Goal: Navigation & Orientation: Find specific page/section

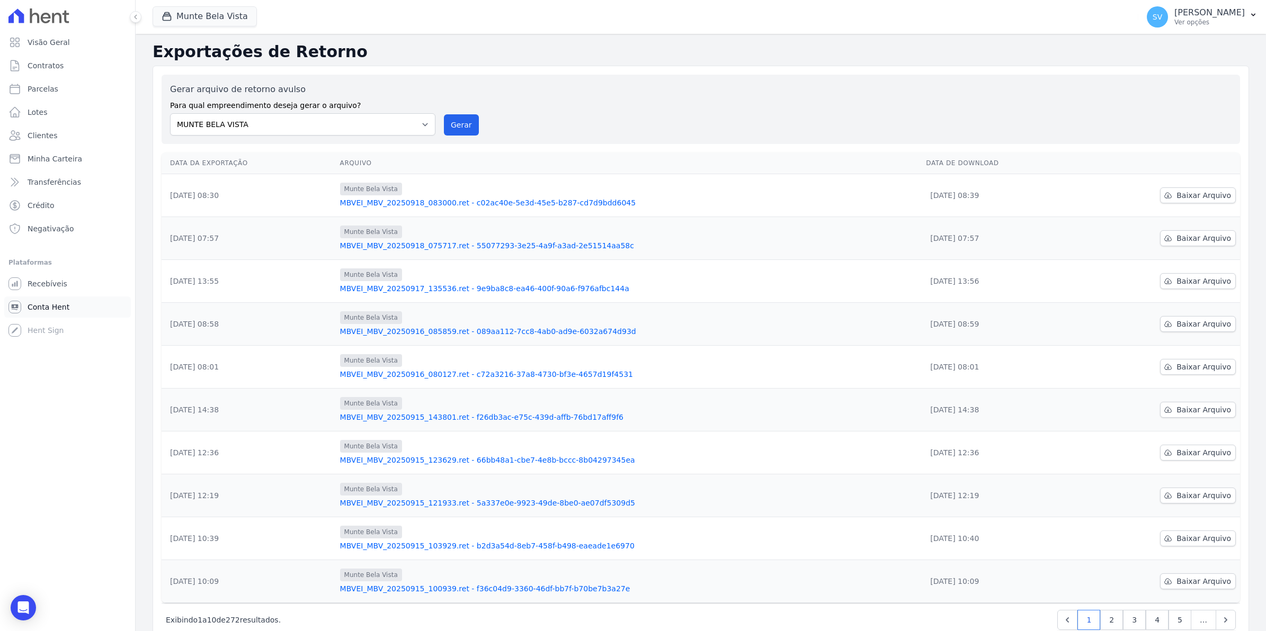
click at [32, 303] on span "Conta Hent" at bounding box center [49, 307] width 42 height 11
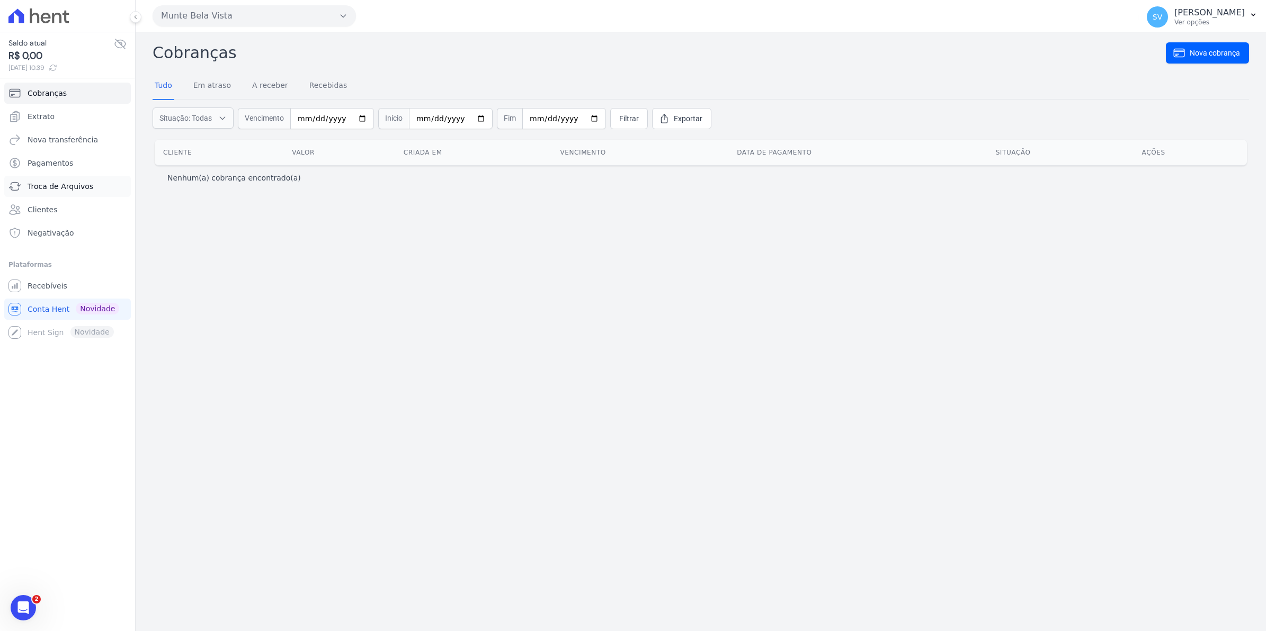
click at [57, 186] on span "Troca de Arquivos" at bounding box center [61, 186] width 66 height 11
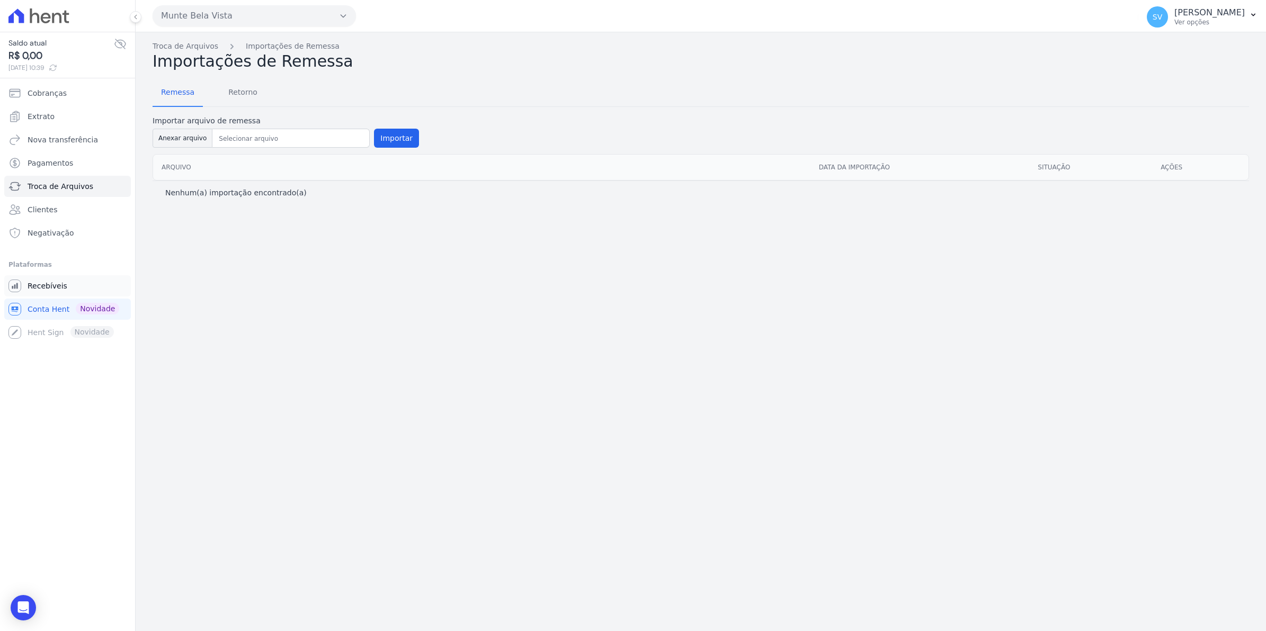
click at [60, 281] on span "Recebíveis" at bounding box center [48, 286] width 40 height 11
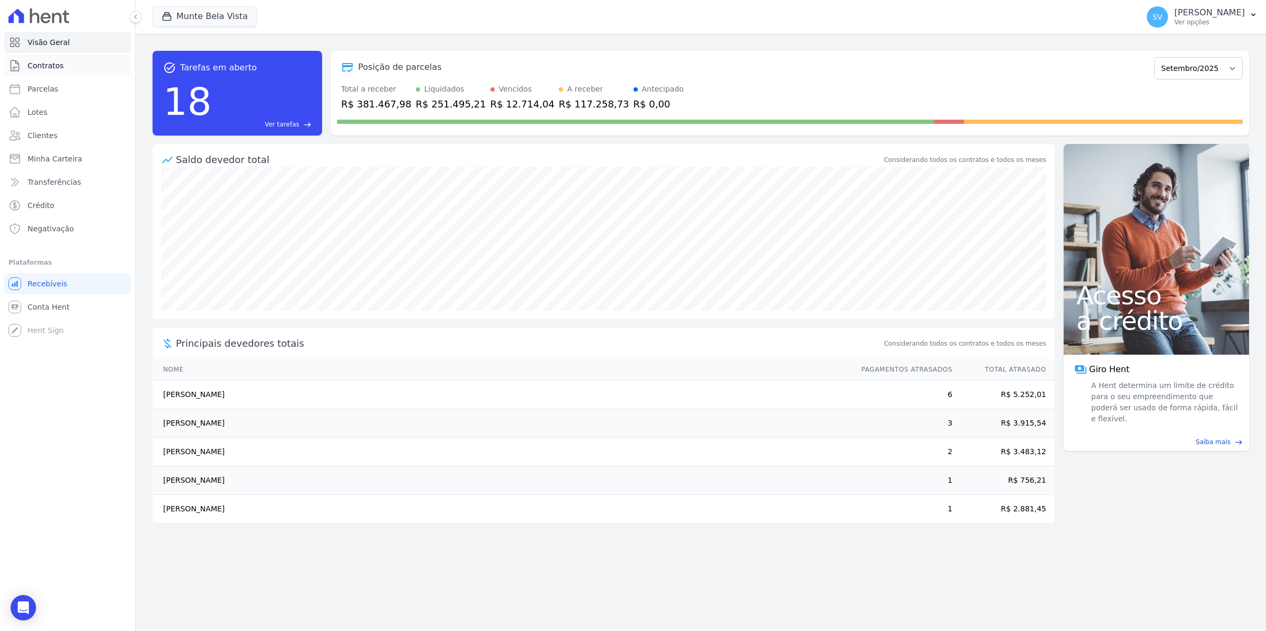
click at [36, 61] on span "Contratos" at bounding box center [46, 65] width 36 height 11
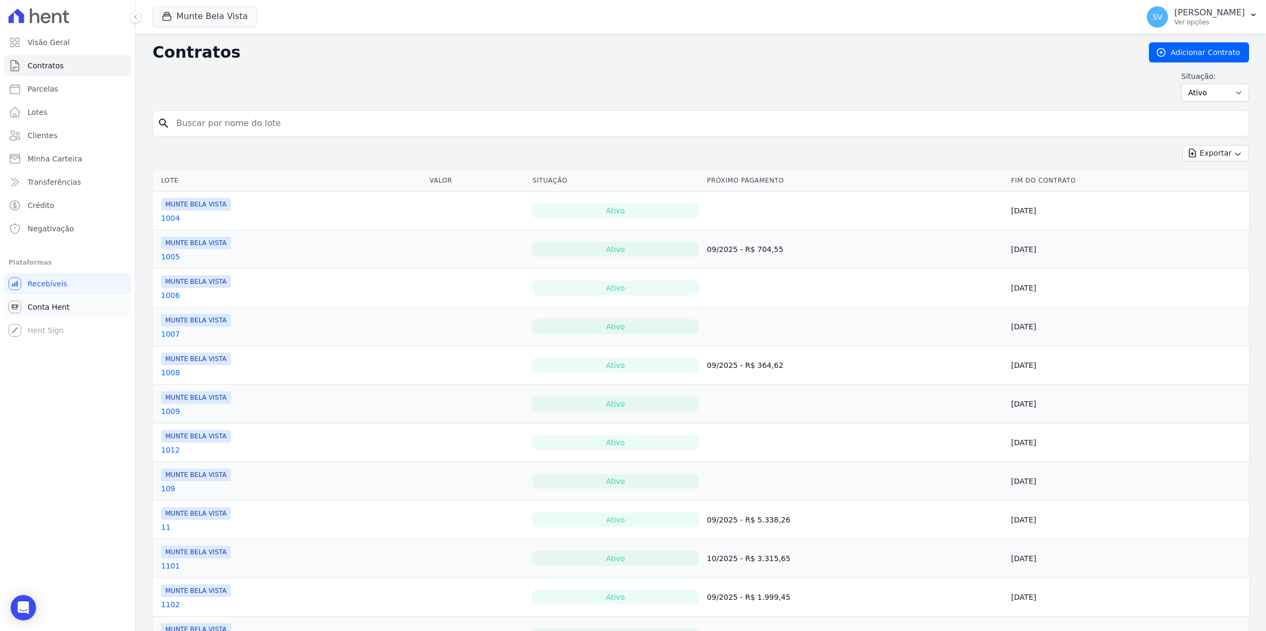
click at [67, 305] on link "Conta Hent" at bounding box center [67, 307] width 127 height 21
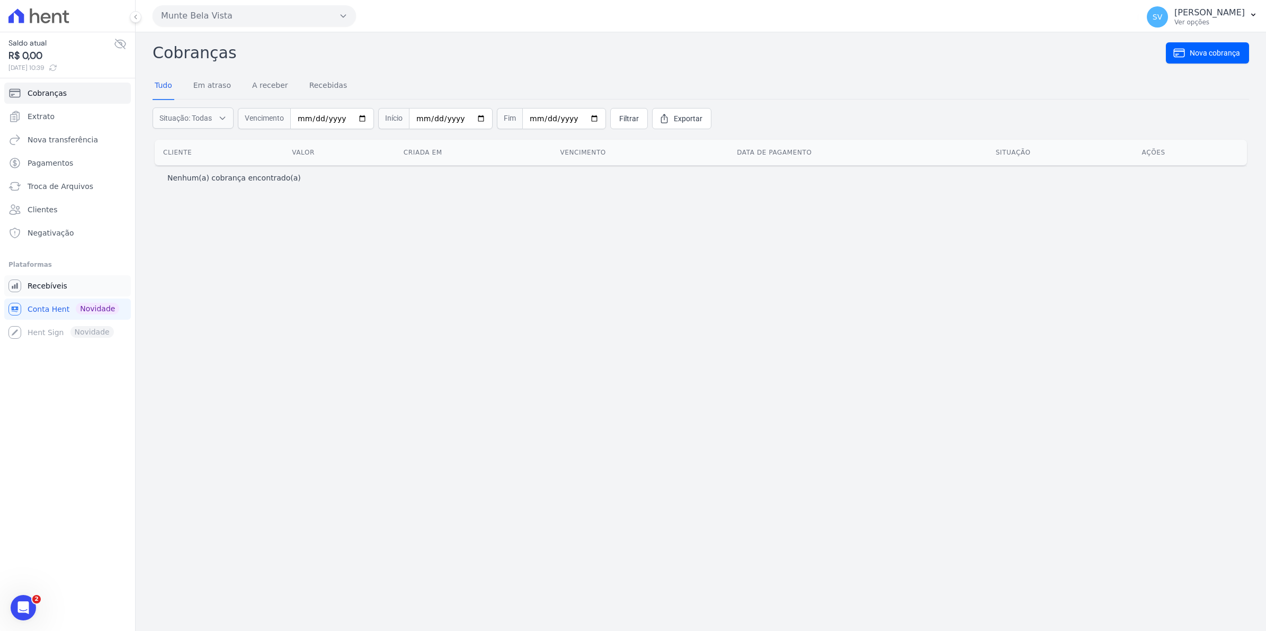
click at [43, 290] on span "Recebíveis" at bounding box center [48, 286] width 40 height 11
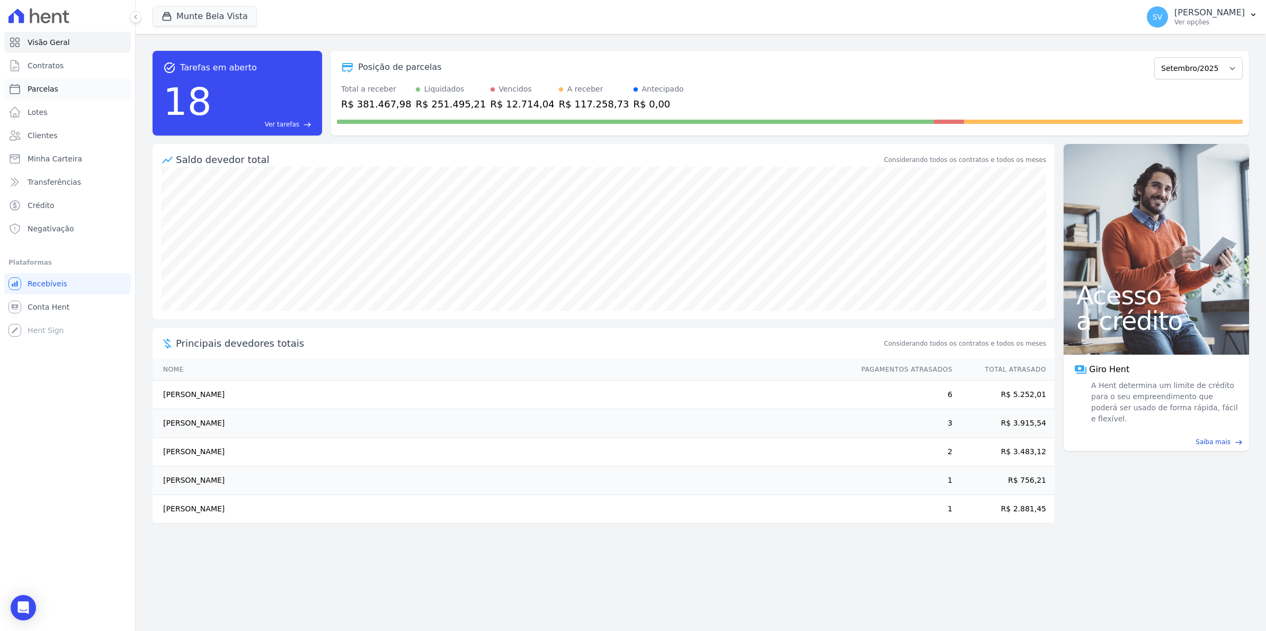
click at [54, 88] on span "Parcelas" at bounding box center [43, 89] width 31 height 11
select select
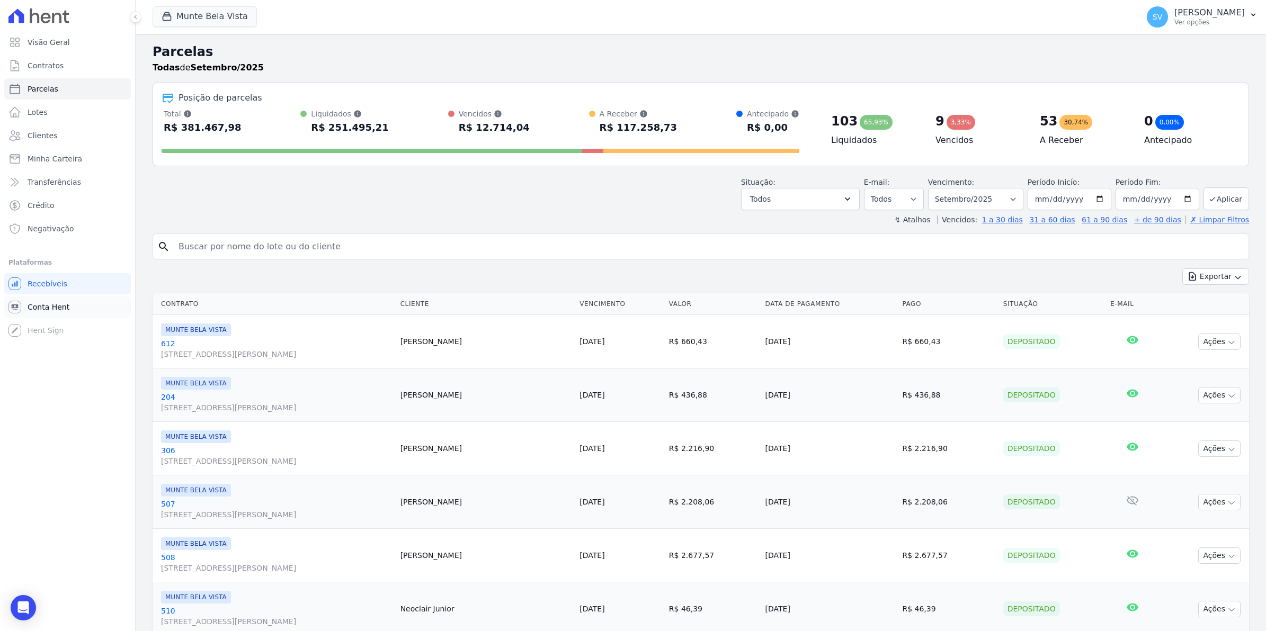
click at [45, 313] on link "Conta Hent" at bounding box center [67, 307] width 127 height 21
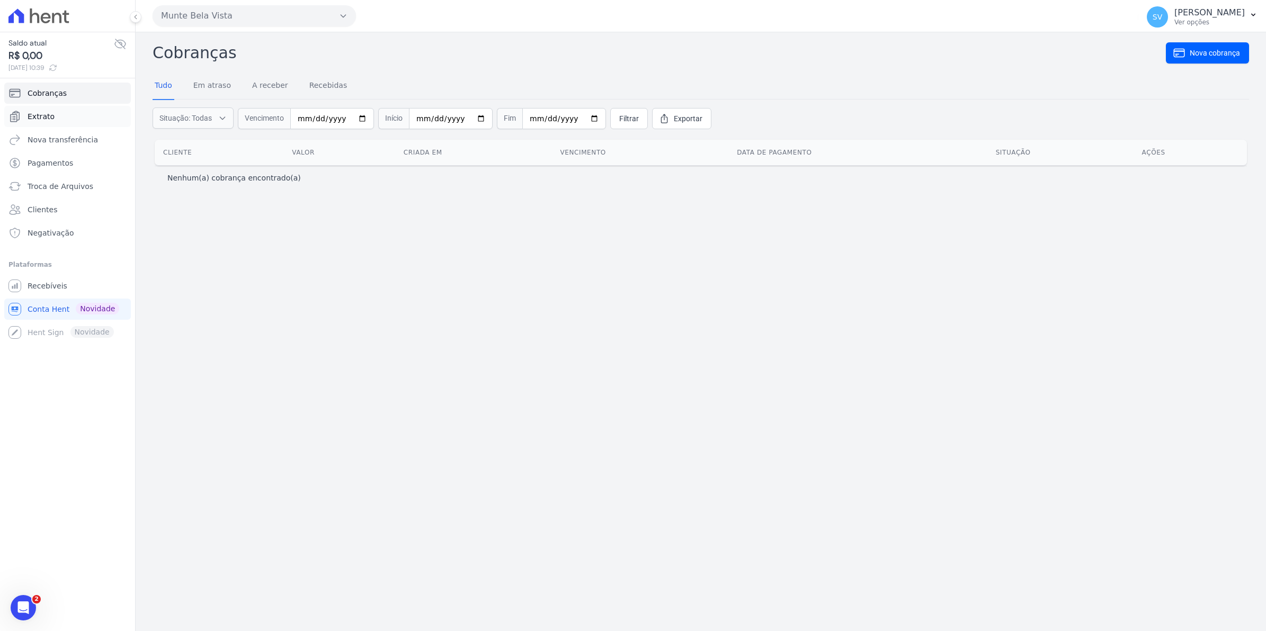
click at [46, 117] on span "Extrato" at bounding box center [41, 116] width 27 height 11
